Goal: Find specific page/section

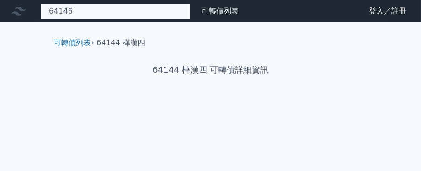
click at [147, 8] on input "64146" at bounding box center [115, 11] width 149 height 16
click at [102, 8] on input "64146" at bounding box center [115, 11] width 149 height 16
type input "6"
type input "61961"
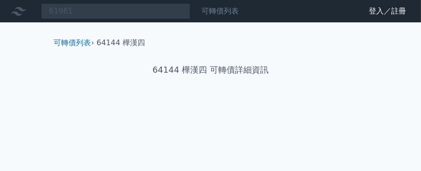
click at [225, 8] on link "可轉債列表" at bounding box center [220, 11] width 37 height 9
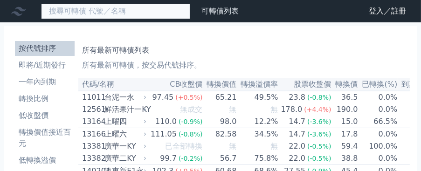
click at [74, 11] on input at bounding box center [115, 11] width 149 height 16
type input "61965"
